Goal: Task Accomplishment & Management: Manage account settings

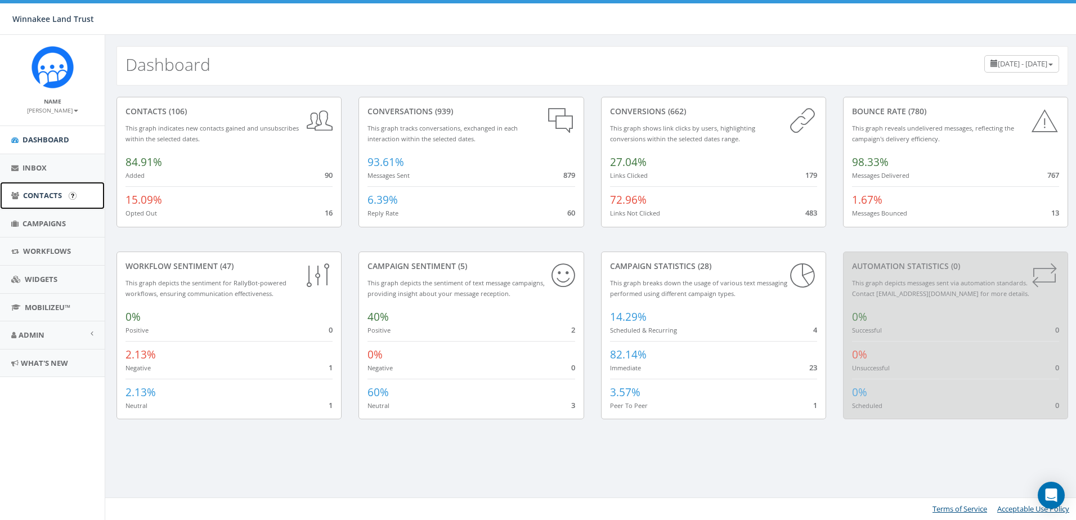
click at [42, 197] on span "Contacts" at bounding box center [42, 195] width 39 height 10
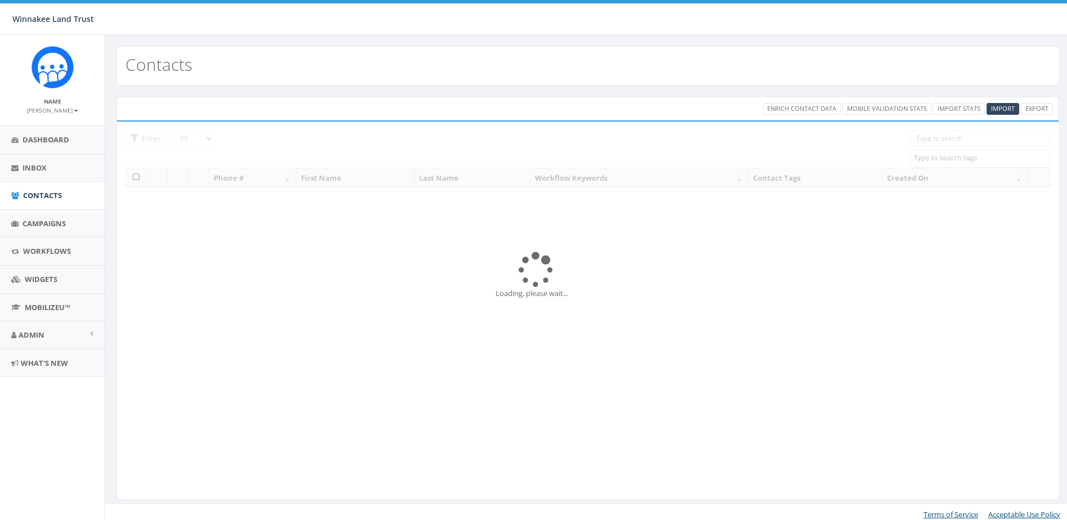
select select
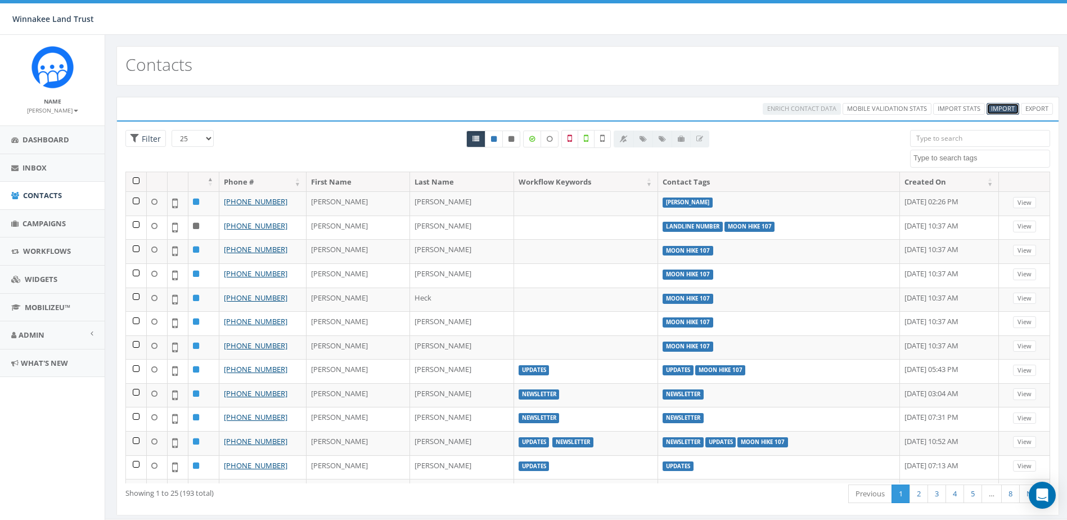
click at [1003, 109] on span "Import" at bounding box center [1003, 108] width 24 height 8
select select
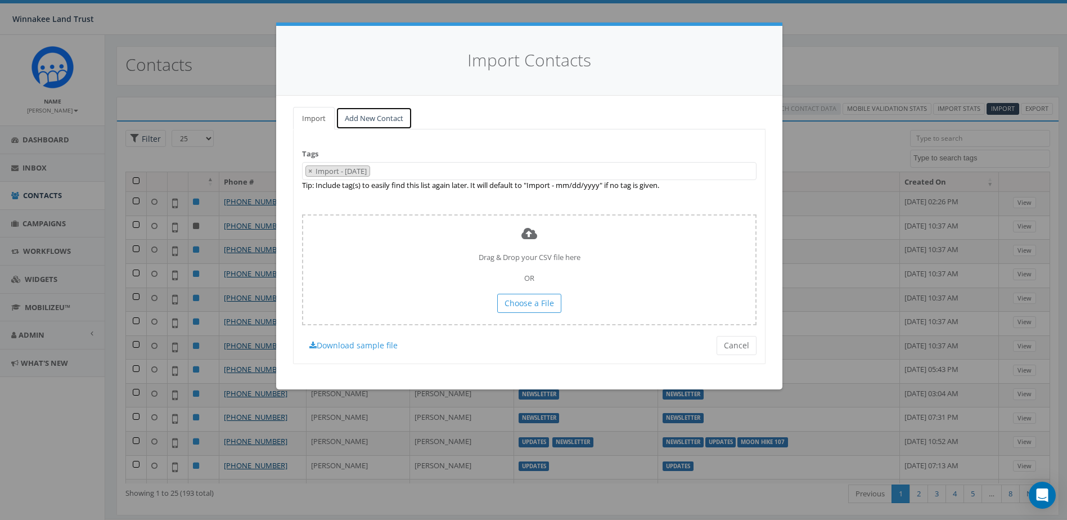
click at [354, 117] on link "Add New Contact" at bounding box center [374, 118] width 77 height 23
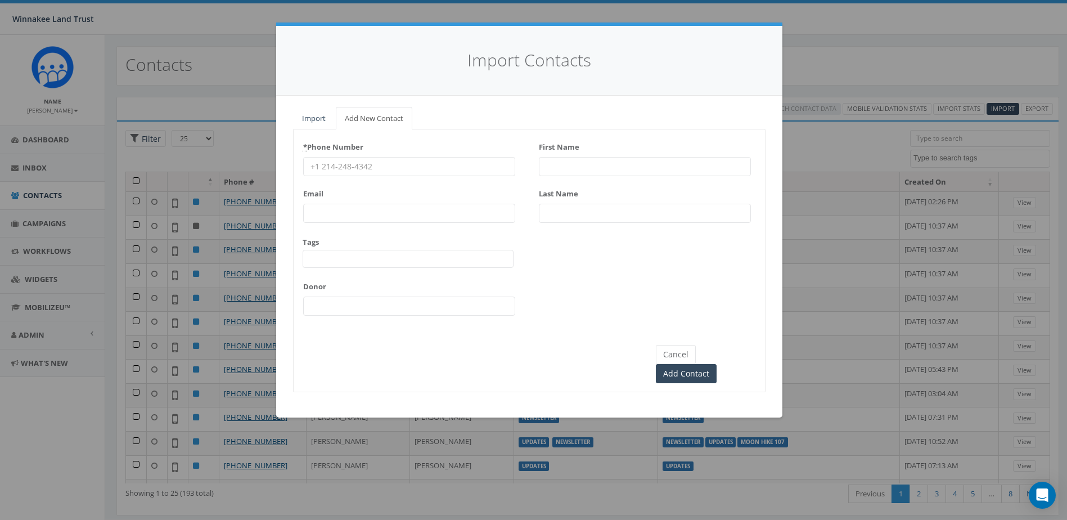
click at [331, 165] on input "* Phone Number" at bounding box center [409, 166] width 212 height 19
paste input "845-242-1260"
type input "845-242-1260"
click at [317, 119] on link "Import" at bounding box center [314, 118] width 42 height 23
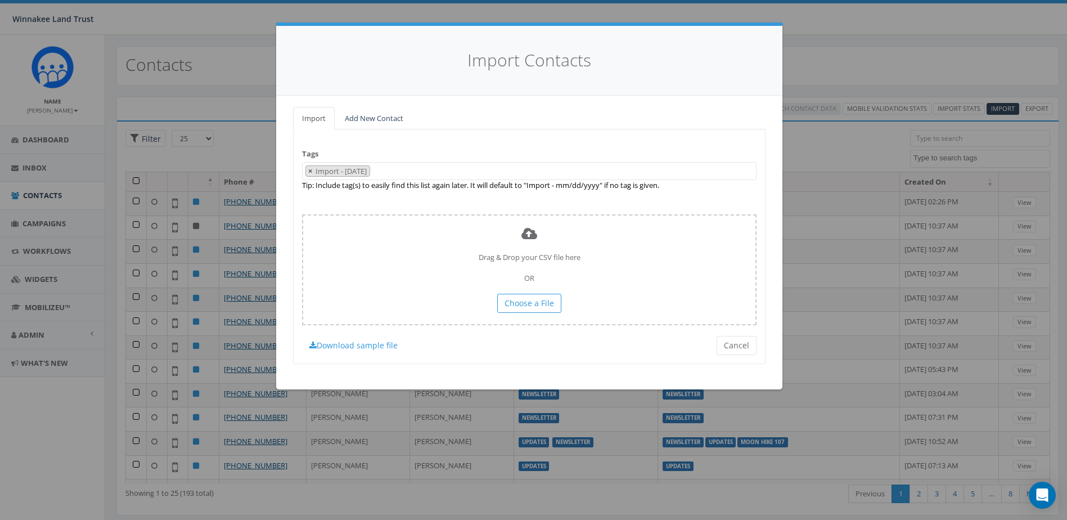
click at [308, 174] on span "×" at bounding box center [310, 171] width 4 height 10
select select
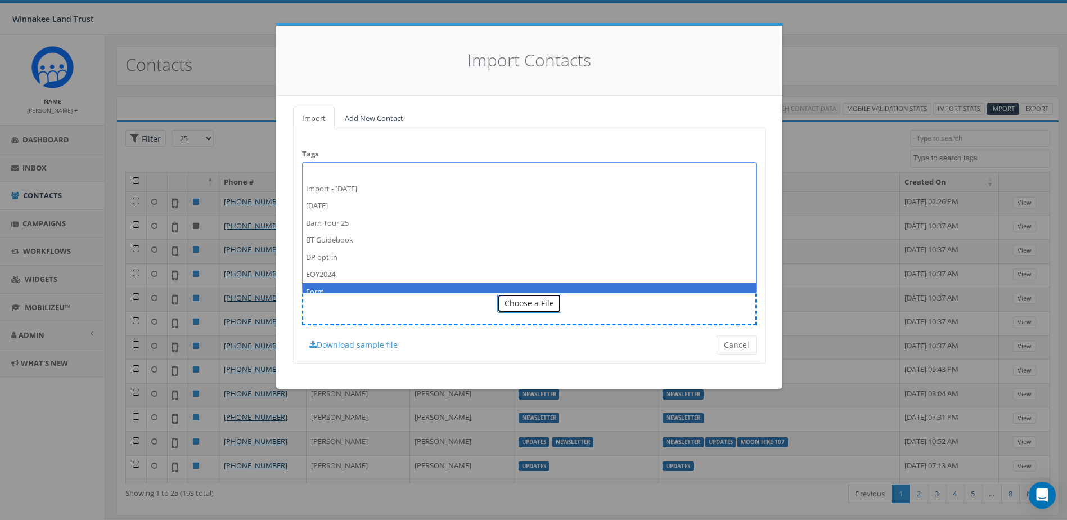
click at [532, 304] on span "Choose a File" at bounding box center [530, 303] width 50 height 11
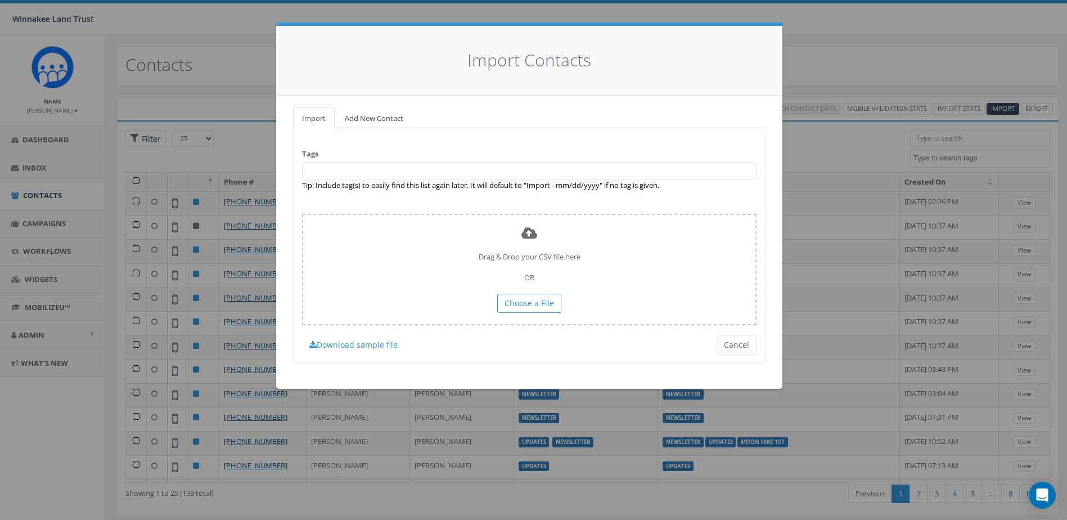
click at [367, 170] on span at bounding box center [529, 171] width 455 height 18
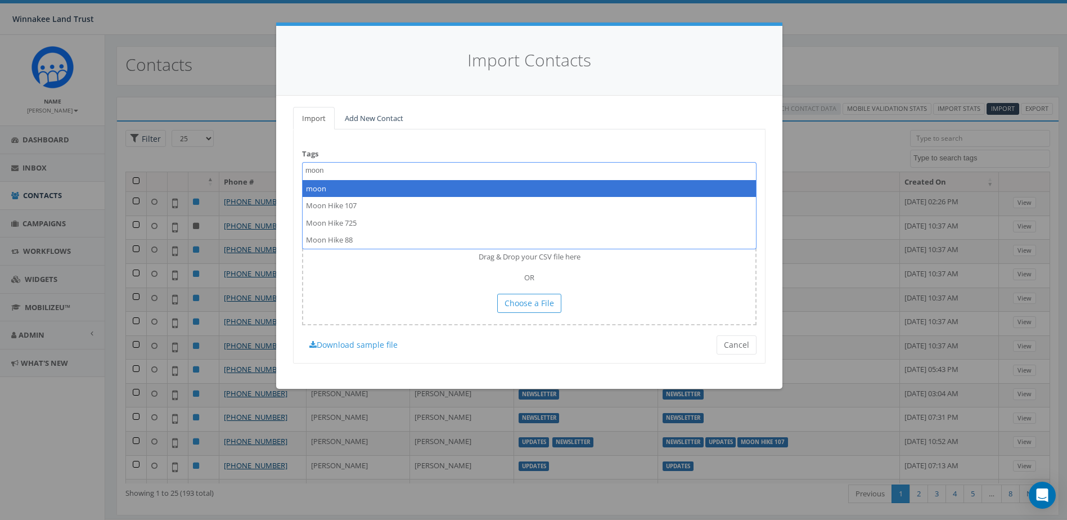
type textarea "moon"
select select "moon"
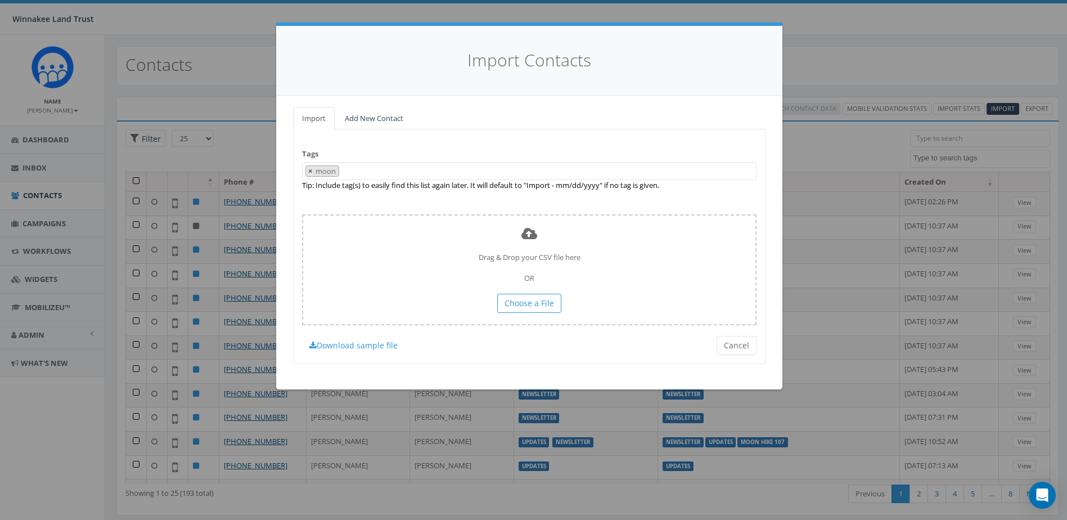
click at [313, 172] on button "×" at bounding box center [310, 171] width 8 height 11
select select
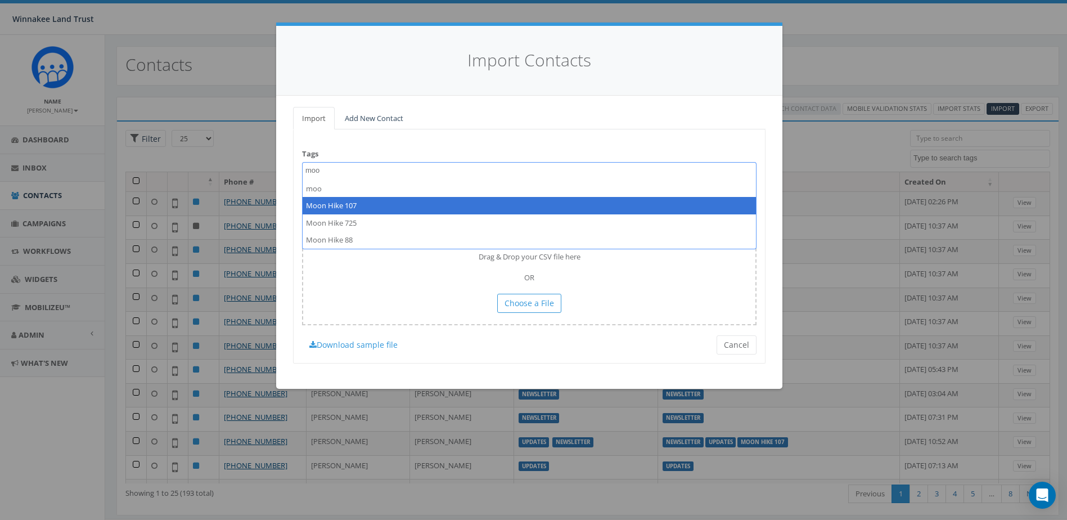
type textarea "moo"
select select "Moon Hike 107"
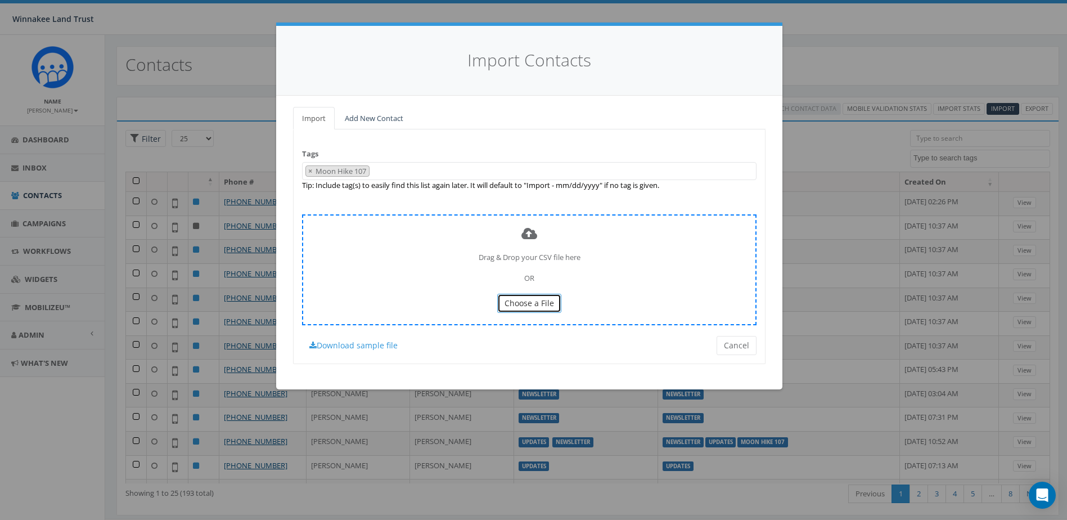
click at [521, 300] on span "Choose a File" at bounding box center [530, 303] width 50 height 11
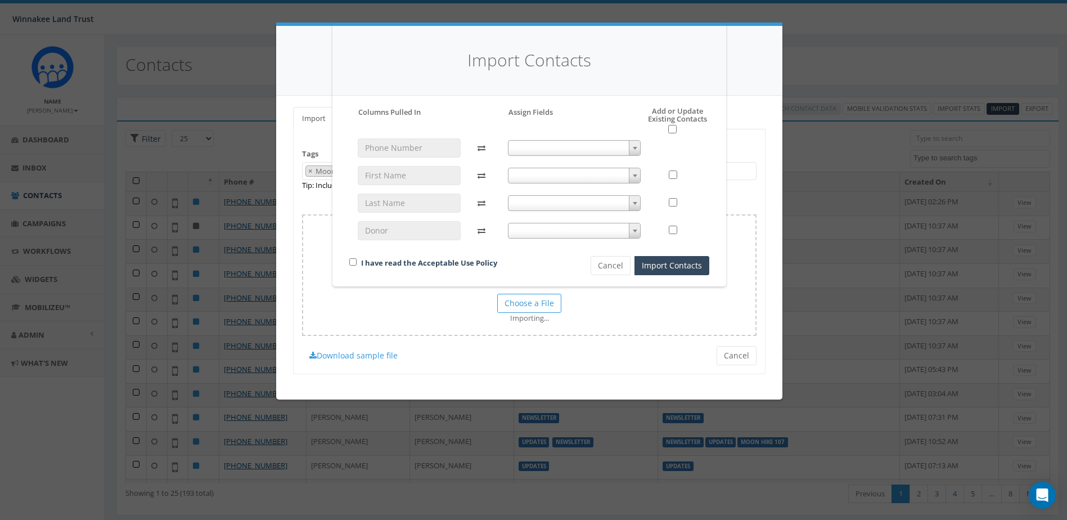
click at [562, 132] on div "Please accept policy to proceed Please map phone number field to proceed Column…" at bounding box center [529, 191] width 360 height 168
click at [554, 143] on span at bounding box center [574, 148] width 133 height 16
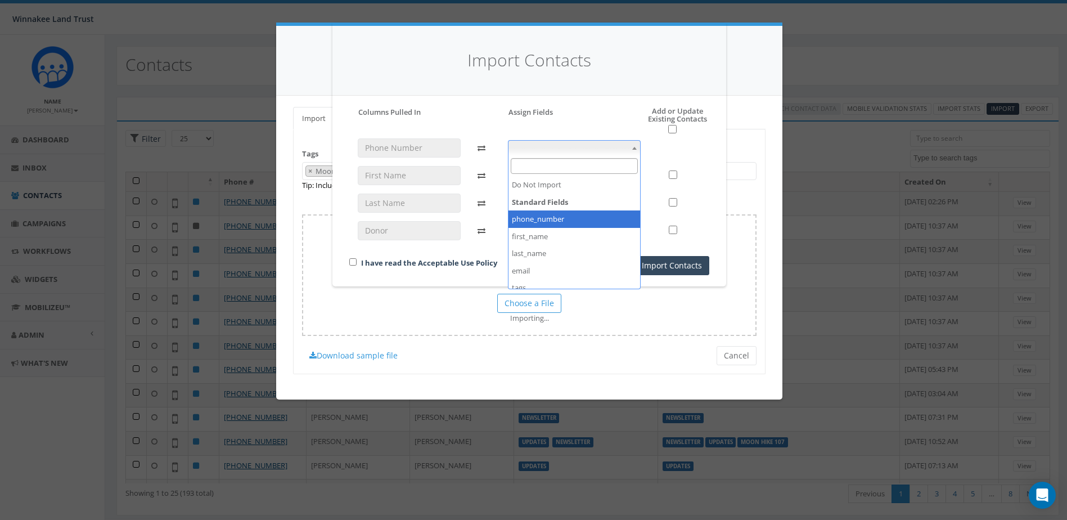
select select "phone_number"
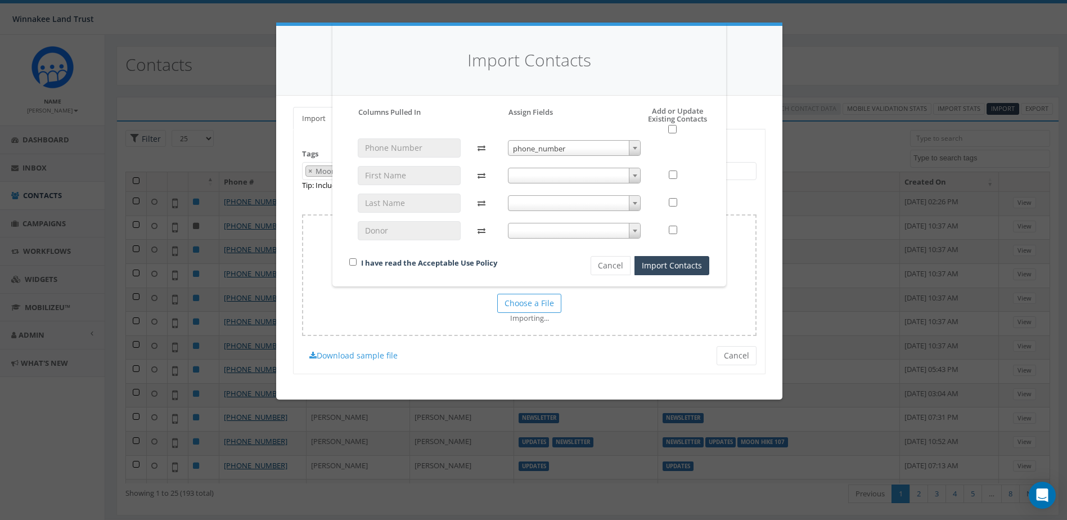
click at [552, 173] on span at bounding box center [574, 176] width 133 height 16
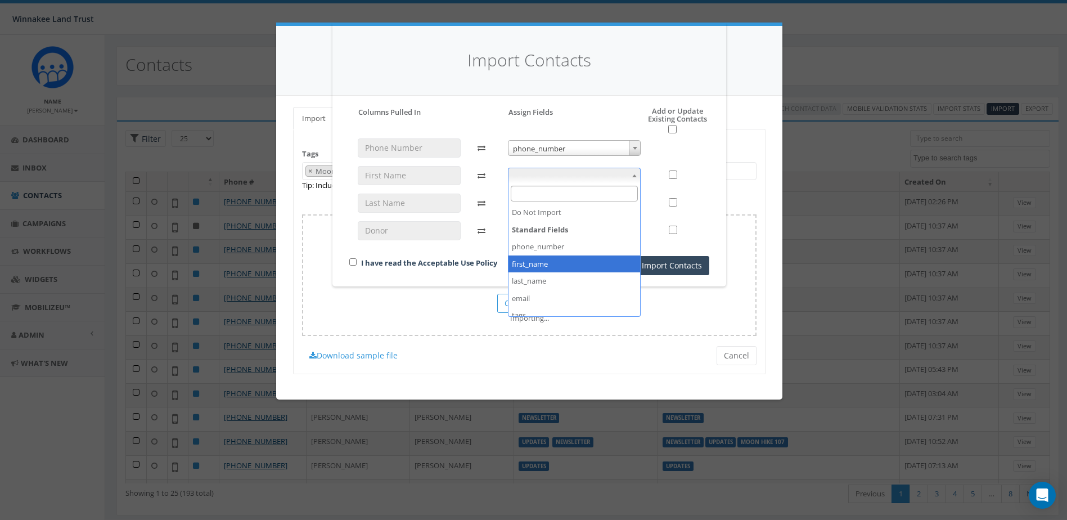
select select "first_name"
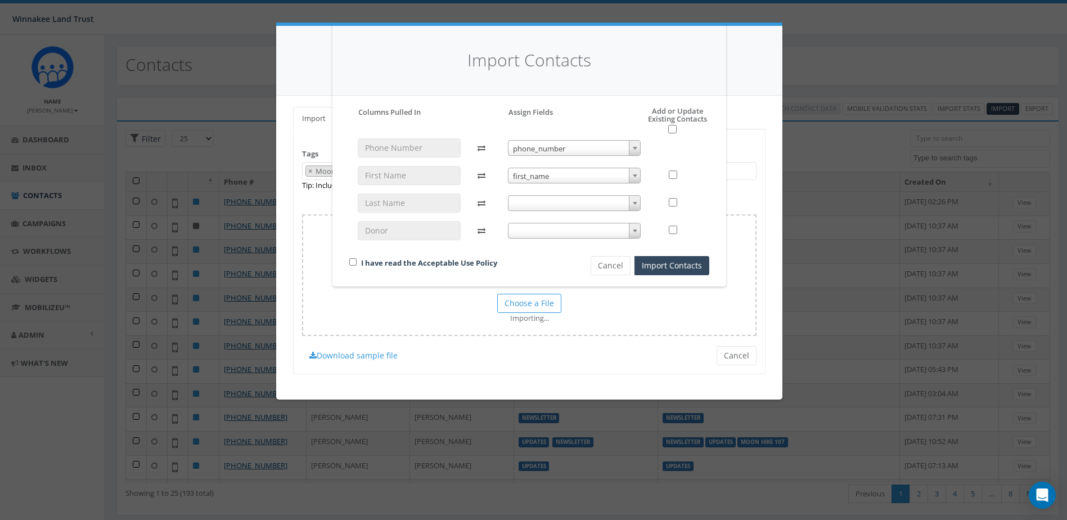
click at [544, 205] on span at bounding box center [574, 203] width 133 height 16
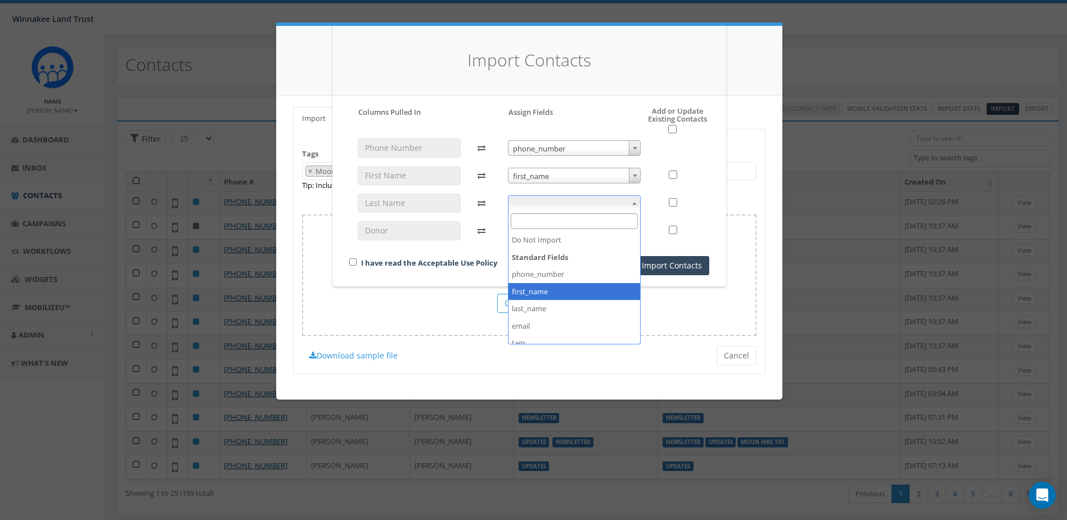
select select "first_name"
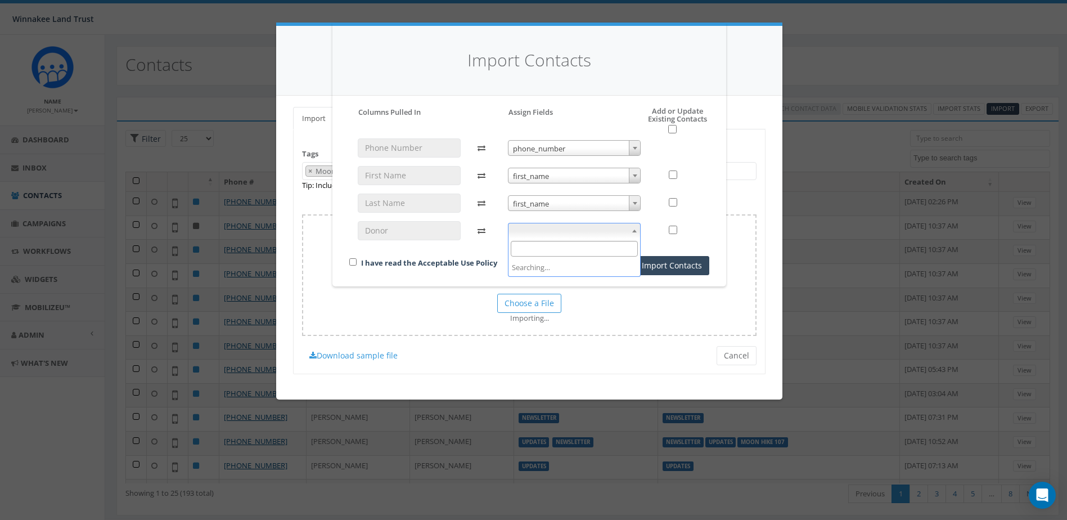
click at [559, 223] on span at bounding box center [574, 231] width 133 height 16
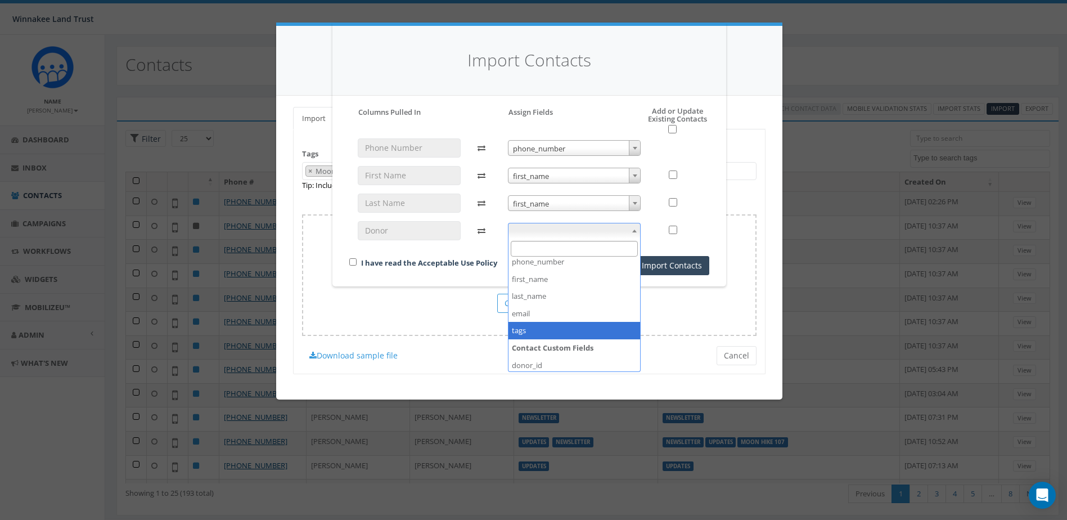
scroll to position [60, 0]
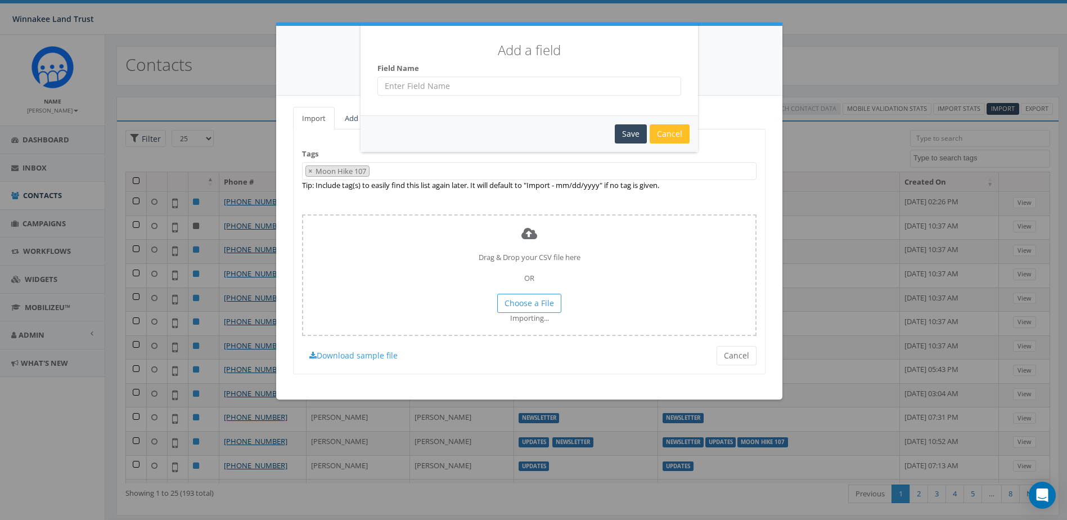
click at [661, 130] on div "Cancel" at bounding box center [670, 133] width 40 height 19
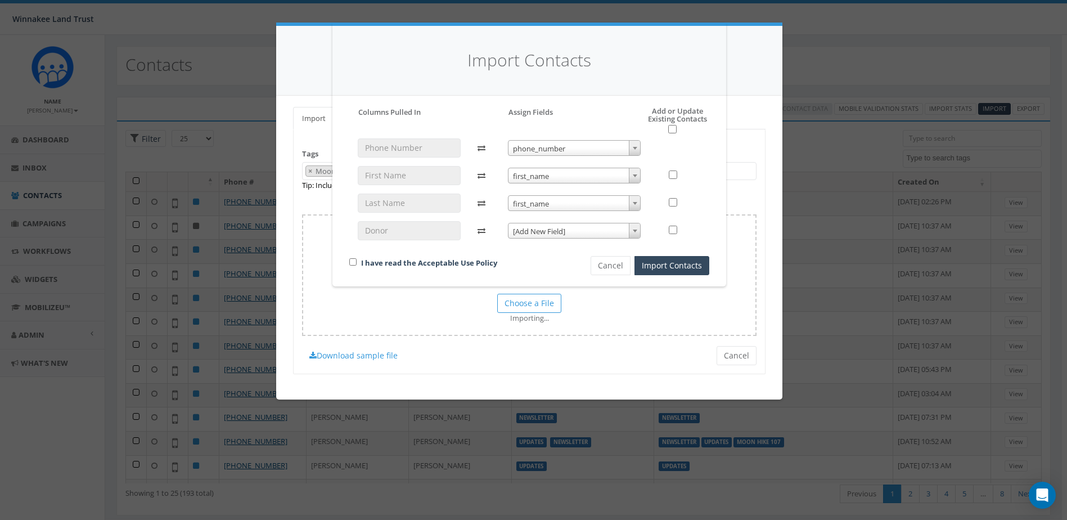
click at [530, 236] on span "[Add New Field]" at bounding box center [575, 231] width 132 height 16
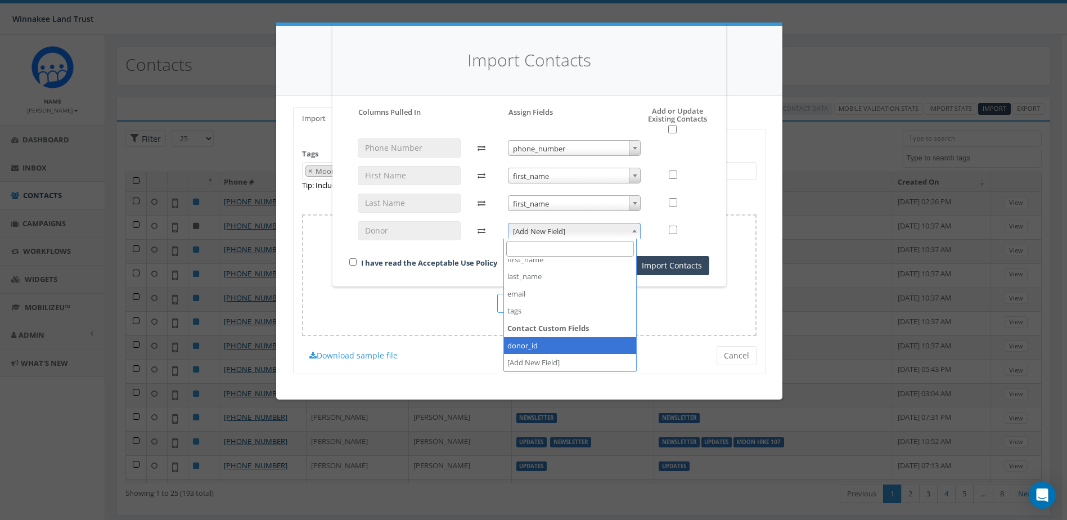
click at [572, 333] on strong "Contact Custom Fields" at bounding box center [570, 328] width 132 height 17
select select "donor_id"
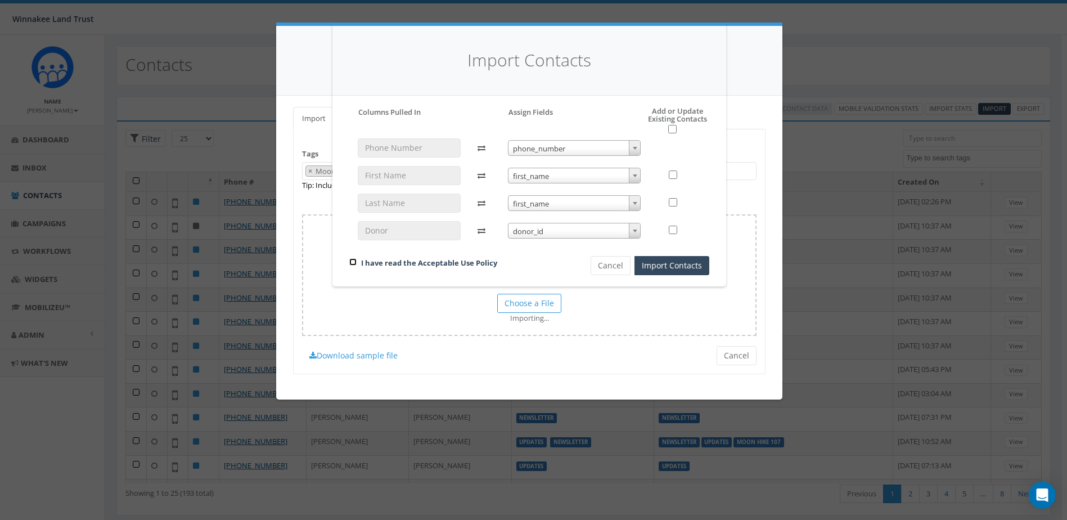
click at [349, 263] on input "checkbox" at bounding box center [352, 261] width 7 height 7
checkbox input "true"
click at [660, 265] on button "Import Contacts" at bounding box center [672, 265] width 75 height 19
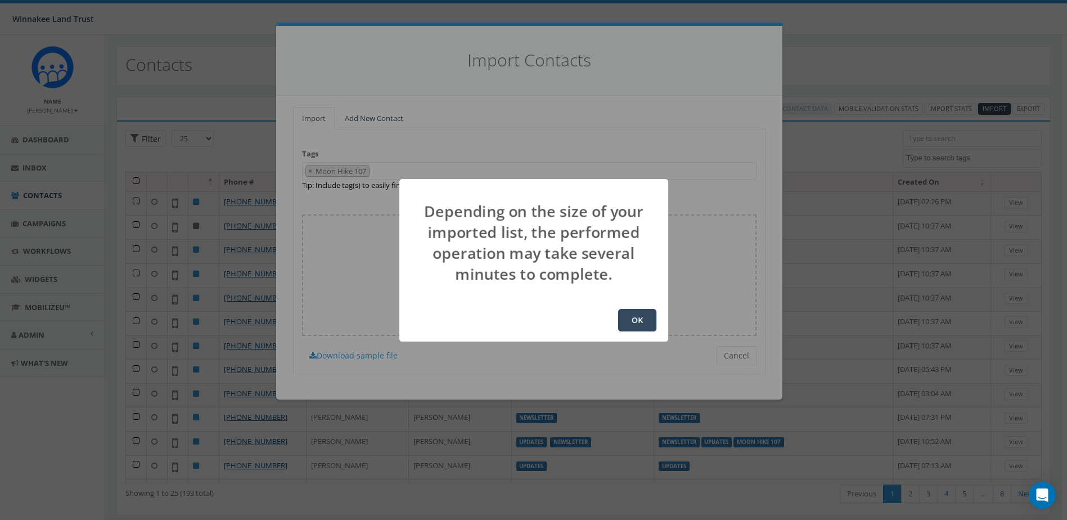
click at [645, 321] on button "OK" at bounding box center [637, 320] width 38 height 23
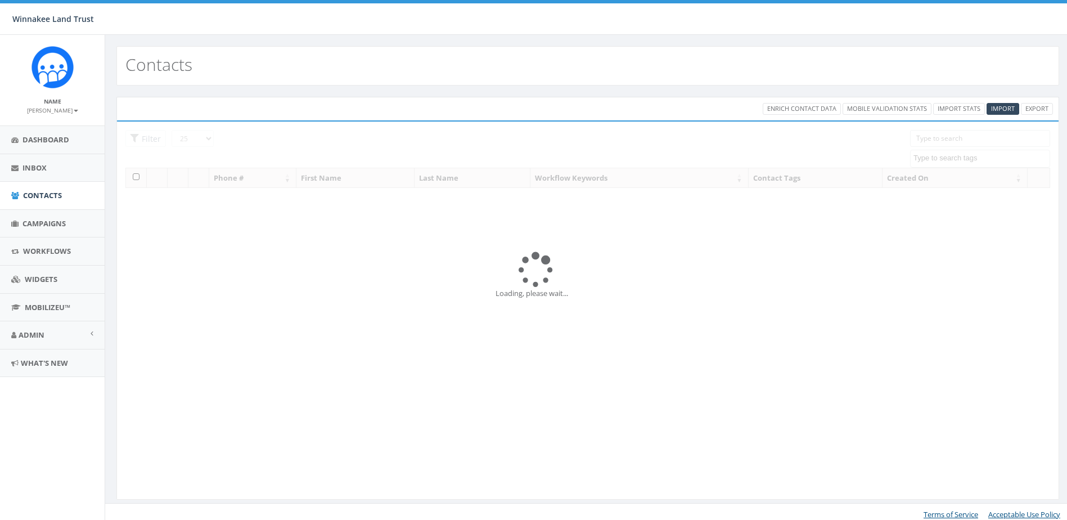
select select
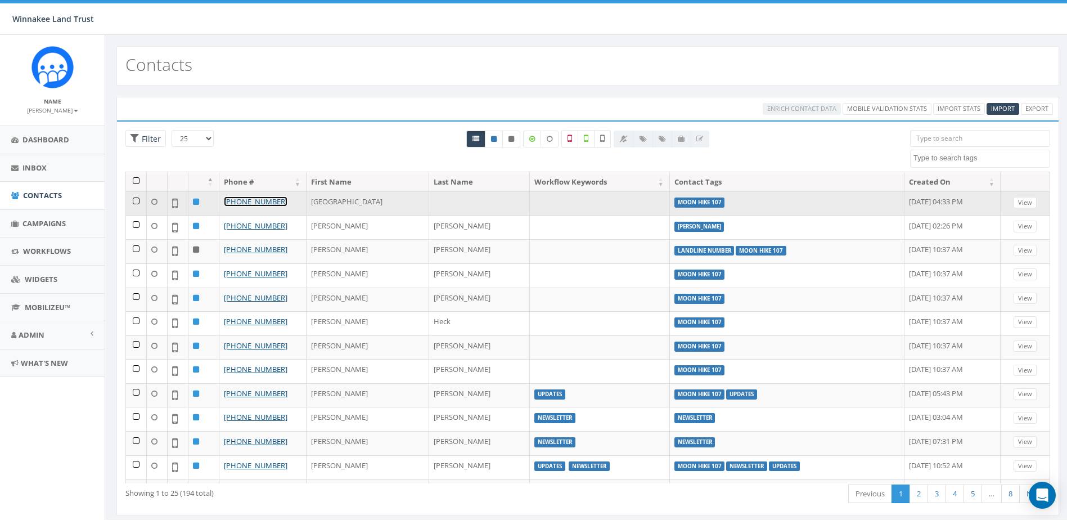
click at [253, 201] on link "+1 845-242-1260" at bounding box center [256, 201] width 64 height 10
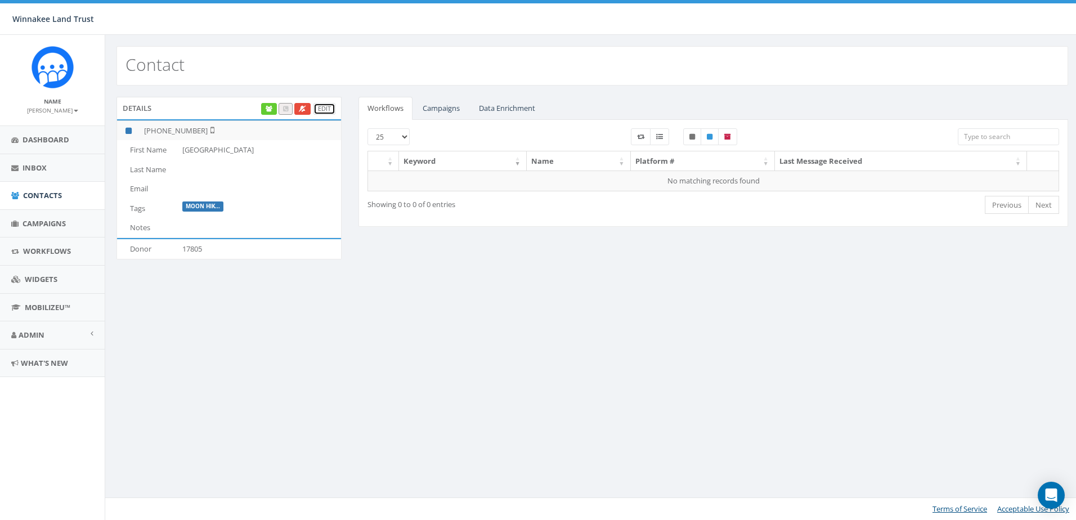
click at [324, 111] on link "Edit" at bounding box center [324, 109] width 22 height 12
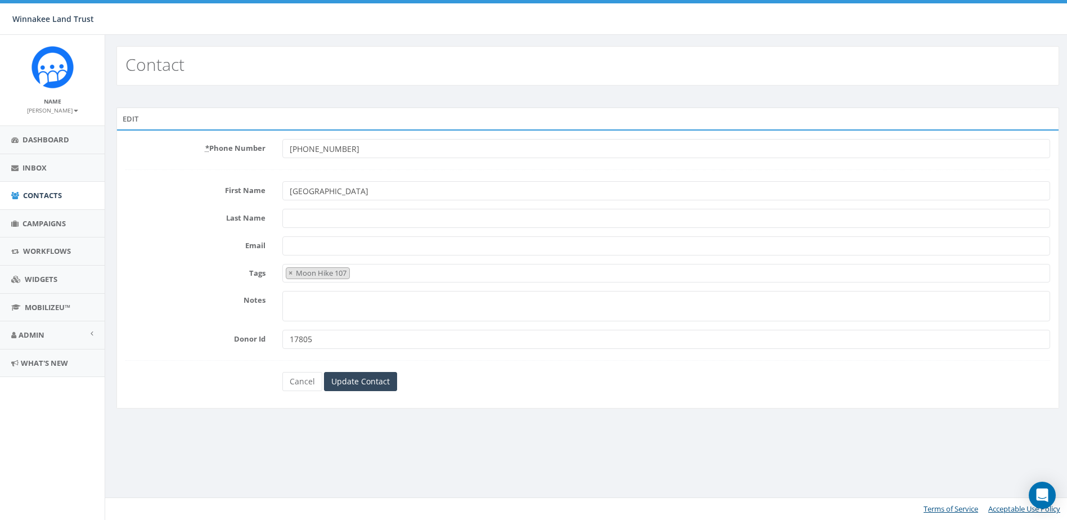
select select "Moon Hike 107"
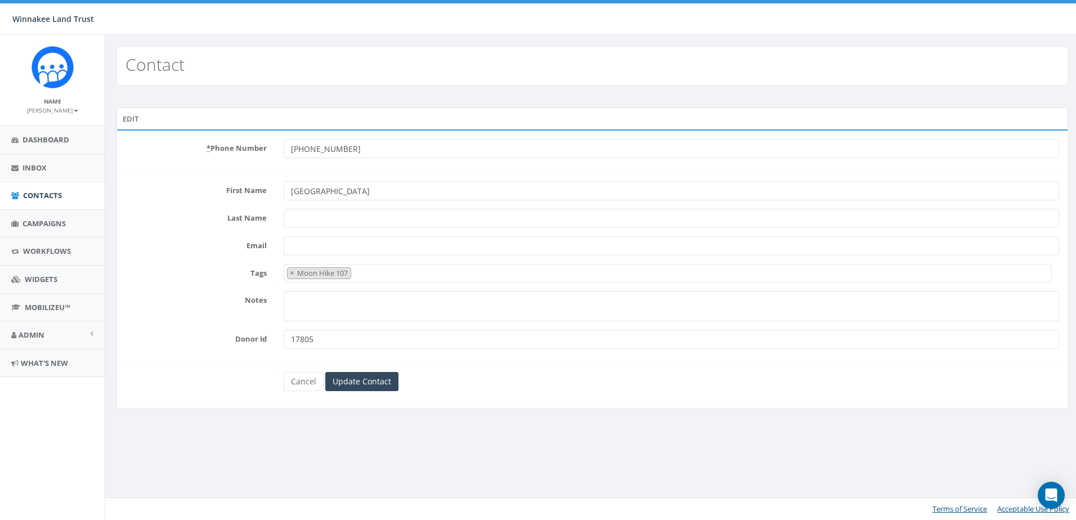
drag, startPoint x: 330, startPoint y: 188, endPoint x: 215, endPoint y: 192, distance: 114.3
click at [215, 192] on div "First Name Bologna" at bounding box center [592, 190] width 950 height 19
type input "l"
type input "Lisamarie"
click at [294, 220] on input "Last Name" at bounding box center [671, 218] width 775 height 19
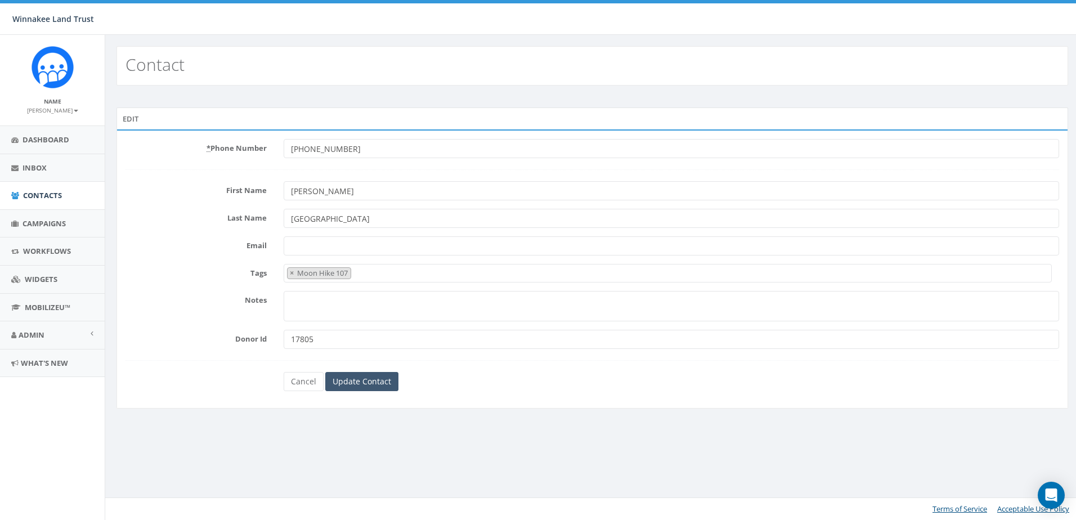
type input "Bologna"
click at [358, 375] on input "Update Contact" at bounding box center [361, 381] width 73 height 19
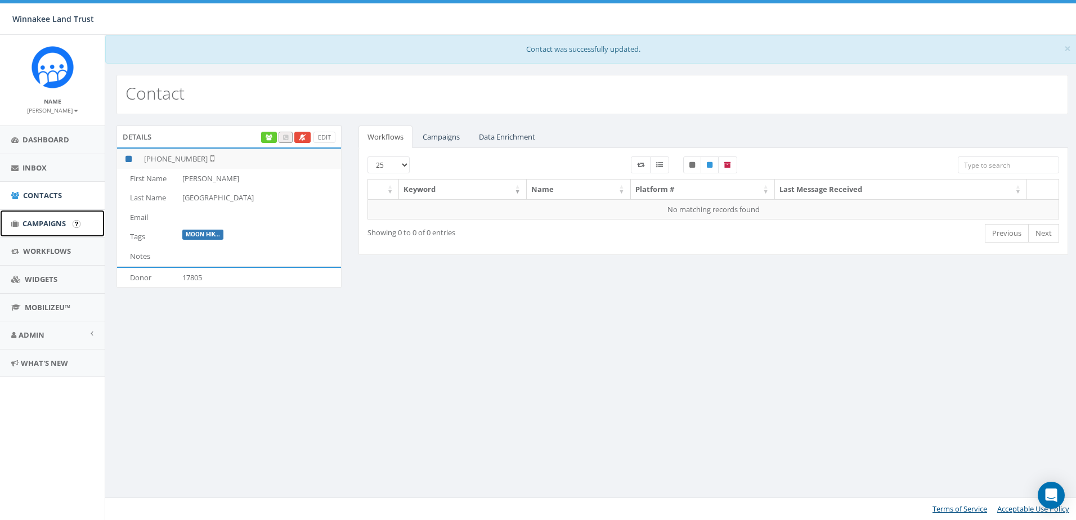
click at [36, 222] on span "Campaigns" at bounding box center [44, 223] width 43 height 10
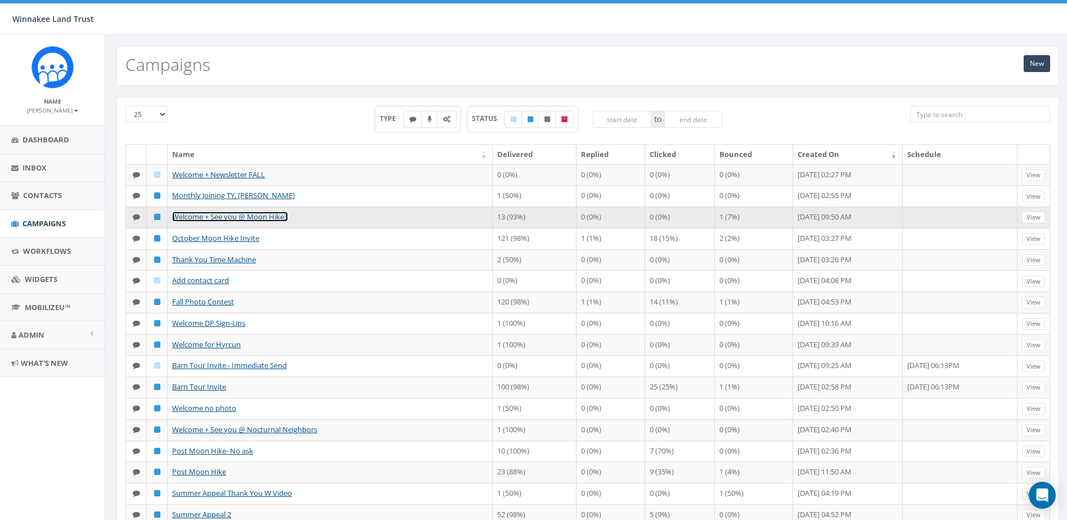
click at [218, 222] on link "Welcome + See you @ Moon Hike3" at bounding box center [230, 217] width 116 height 10
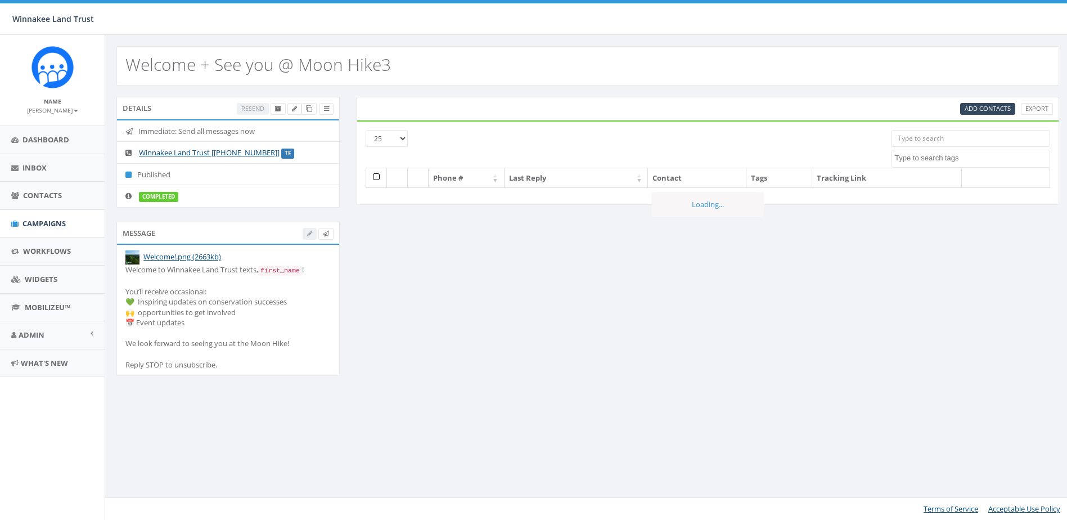
select select
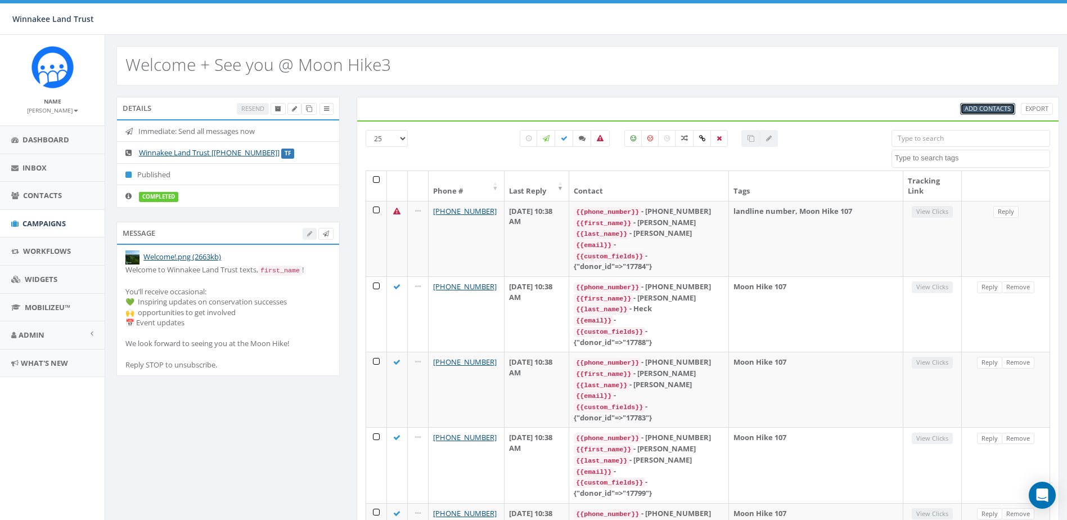
click at [979, 111] on span "Add Contacts" at bounding box center [988, 108] width 46 height 8
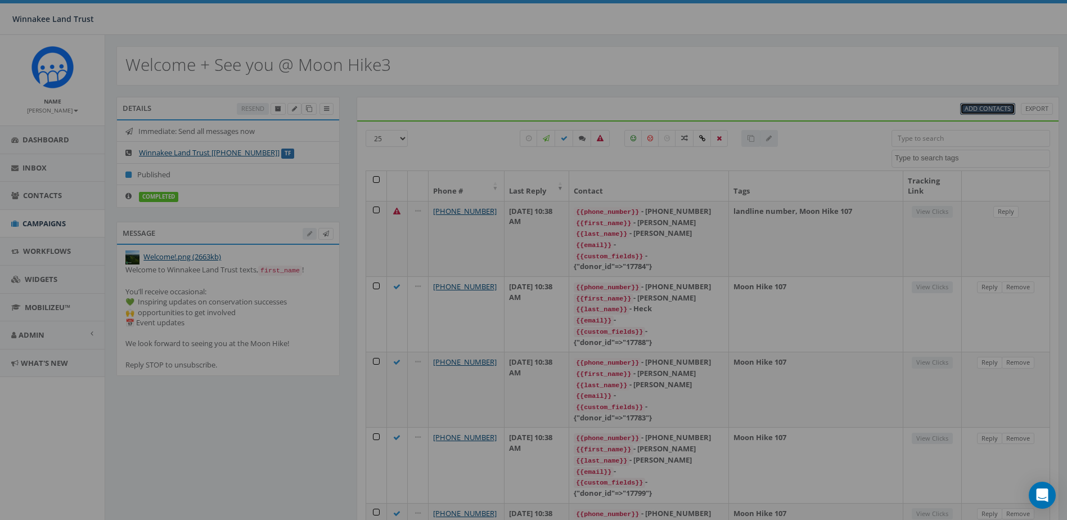
select select
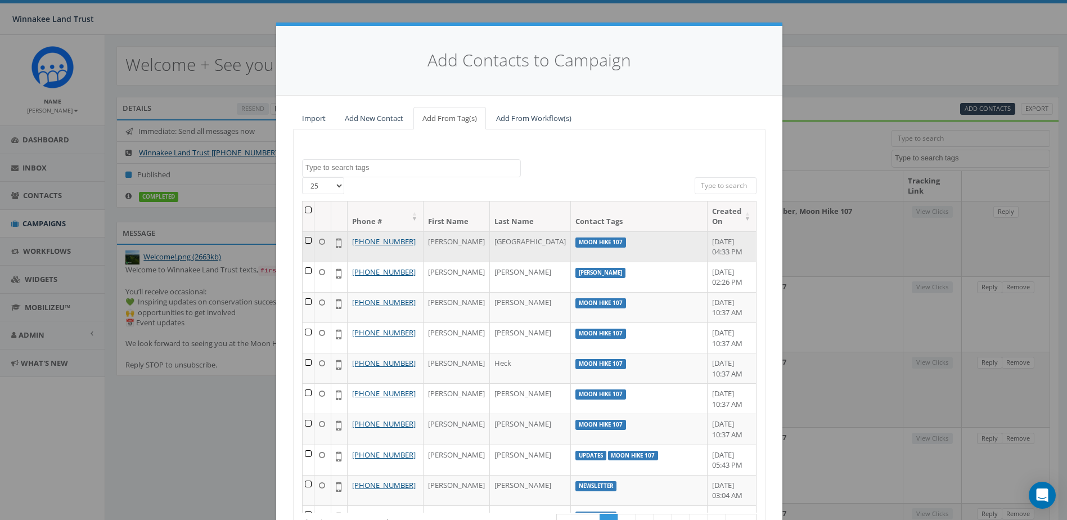
click at [310, 242] on td at bounding box center [309, 246] width 12 height 30
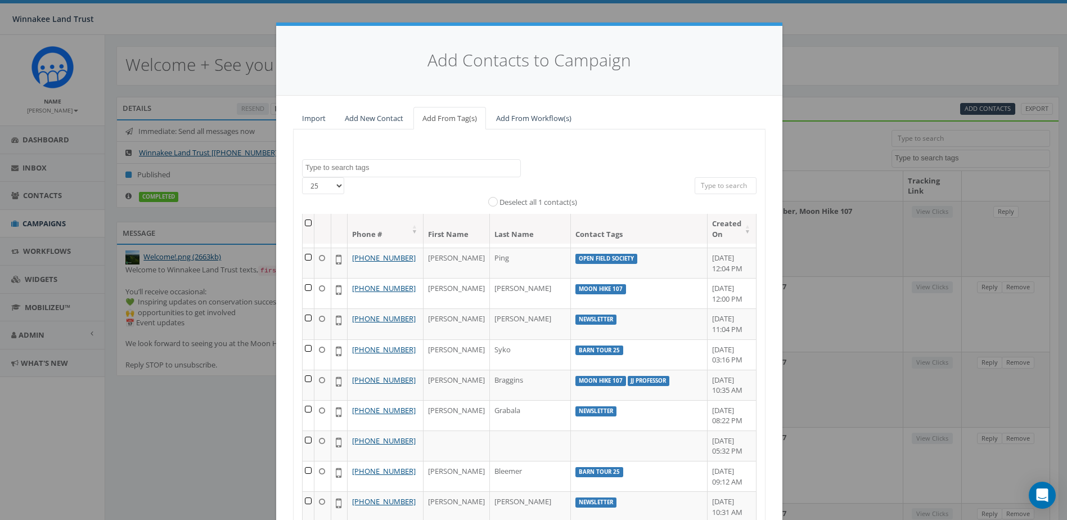
scroll to position [100, 0]
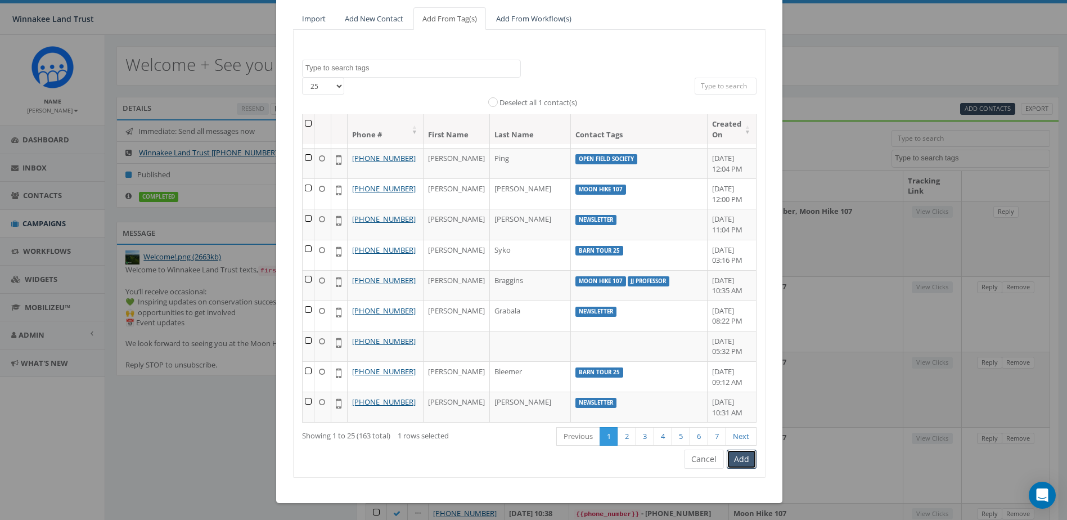
click at [735, 463] on button "Add" at bounding box center [742, 458] width 30 height 19
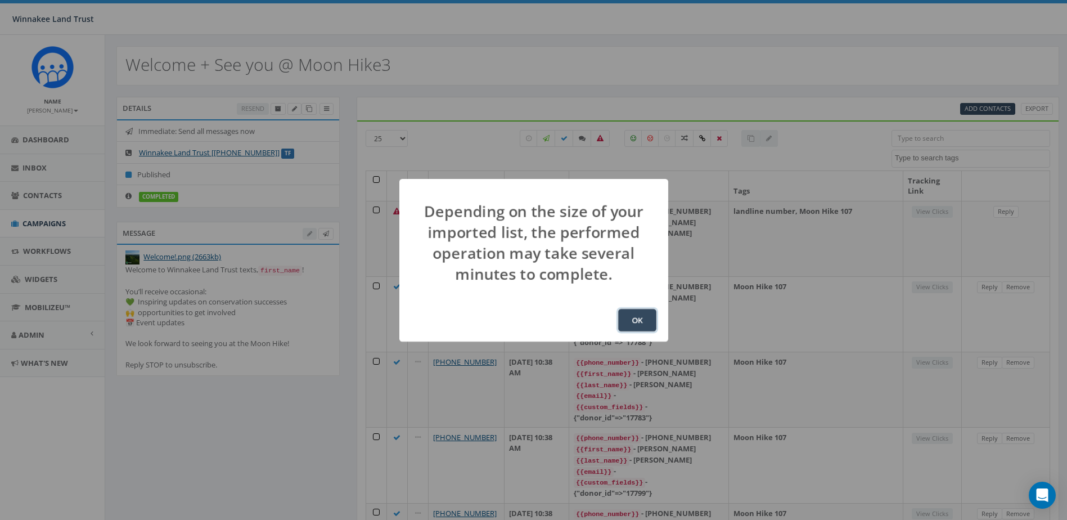
click at [643, 318] on button "OK" at bounding box center [637, 320] width 38 height 23
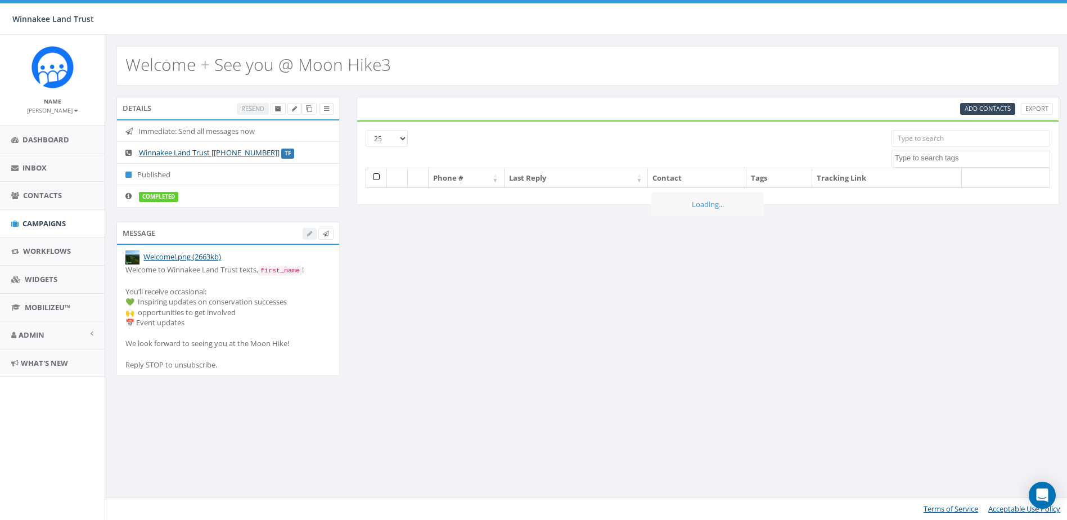
select select
